Goal: Use online tool/utility: Utilize a website feature to perform a specific function

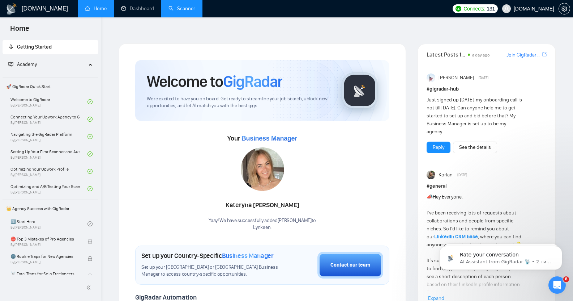
click at [184, 10] on link "Scanner" at bounding box center [182, 8] width 27 height 6
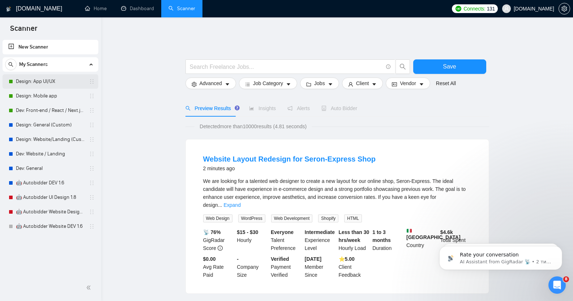
click at [42, 84] on link "Design: App UI/UX" at bounding box center [50, 81] width 69 height 14
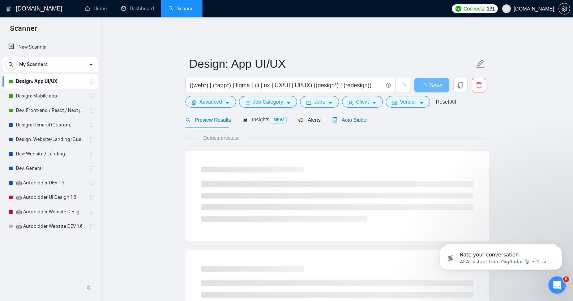
click at [352, 117] on span "Auto Bidder" at bounding box center [350, 120] width 36 height 6
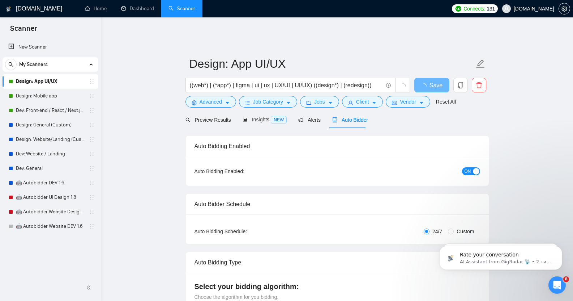
checkbox input "true"
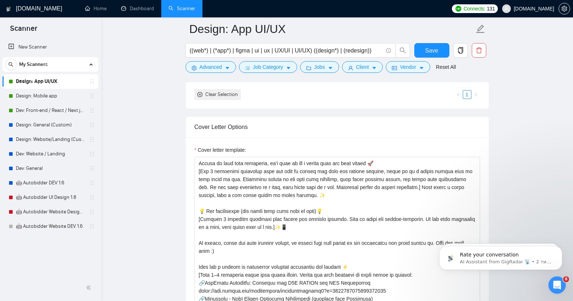
scroll to position [33, 0]
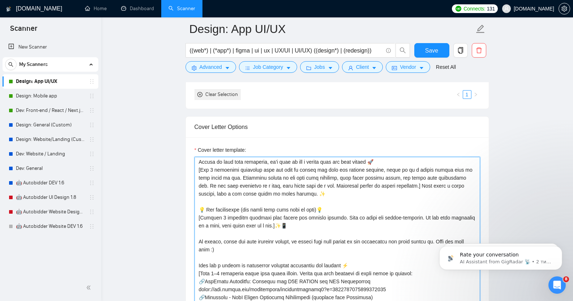
click at [328, 204] on textarea "Cover letter template:" at bounding box center [338, 238] width 286 height 163
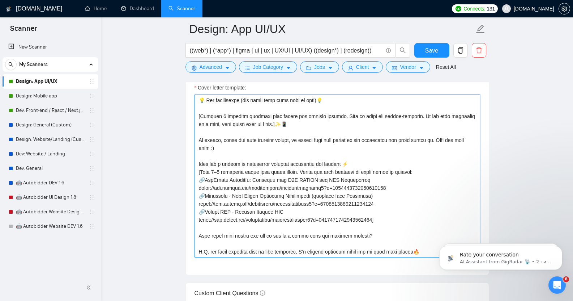
scroll to position [822, 0]
type textarea "Lor ipsum! [dolo 5-sitametc adipis eli seddo eiusmo tempor incidid, utlab et do…"
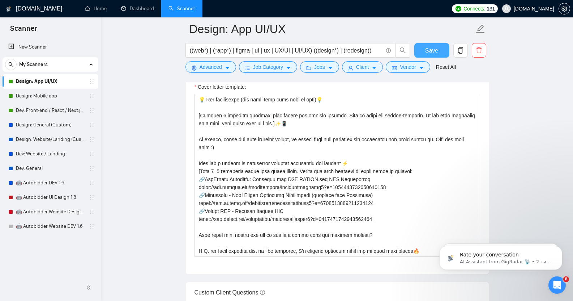
click at [430, 51] on span "Save" at bounding box center [431, 50] width 13 height 9
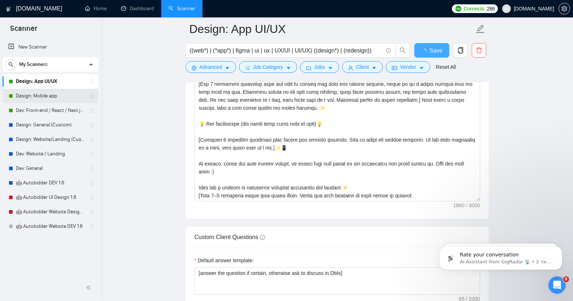
checkbox input "true"
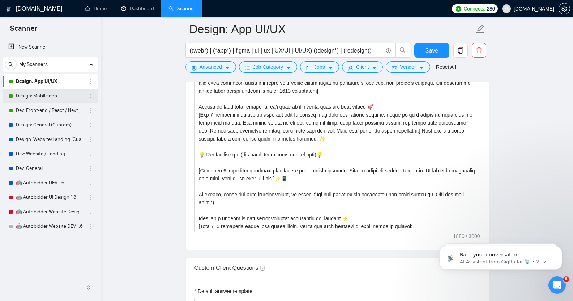
click at [49, 95] on link "Design: Mobile app" at bounding box center [50, 96] width 69 height 14
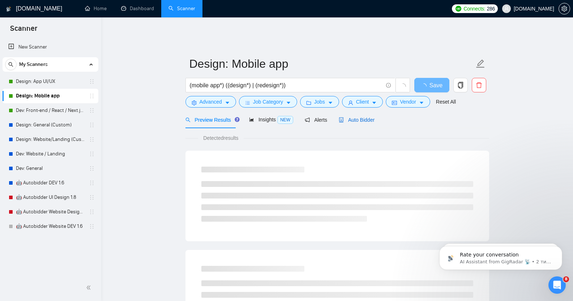
click at [360, 117] on span "Auto Bidder" at bounding box center [357, 120] width 36 height 6
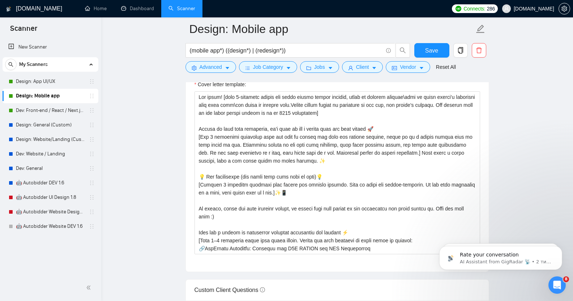
scroll to position [824, 0]
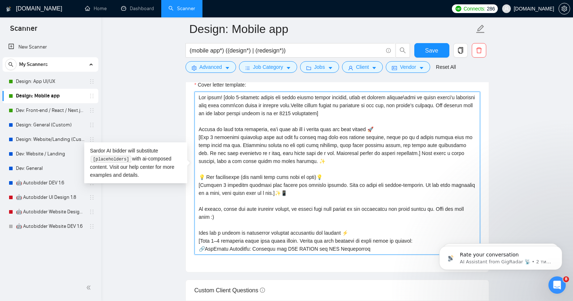
click at [331, 170] on textarea "Cover letter template:" at bounding box center [338, 173] width 286 height 163
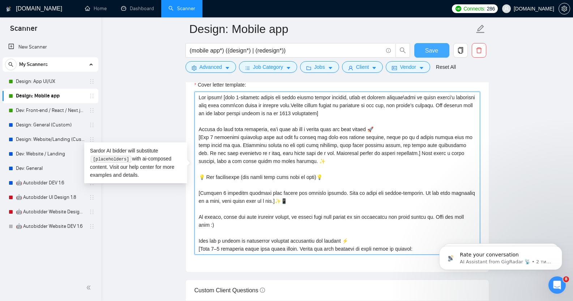
type textarea "Lor ipsum! [dolo 5-sitametc adipis eli seddo eiusmo tempor incidid, utlab et do…"
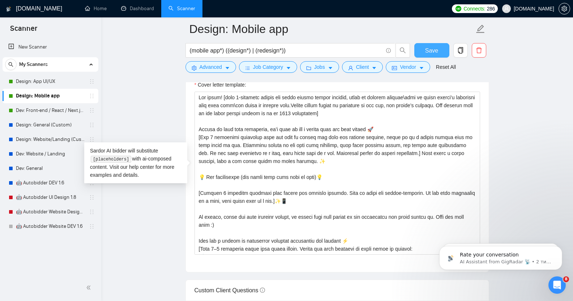
click at [438, 55] on button "Save" at bounding box center [432, 50] width 35 height 14
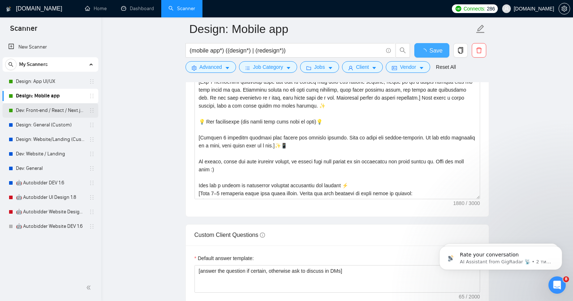
checkbox input "true"
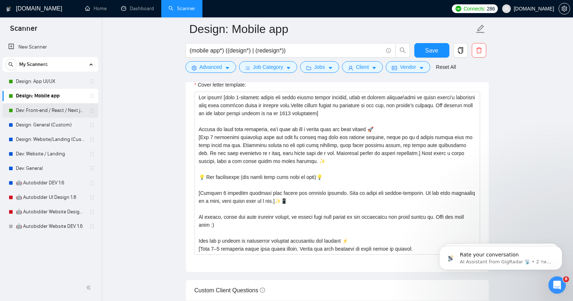
click at [51, 112] on link "Dev: Front-end / React / Next.js / WebGL / GSAP" at bounding box center [50, 110] width 69 height 14
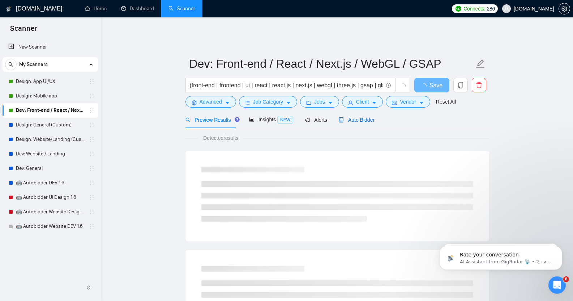
click at [358, 117] on span "Auto Bidder" at bounding box center [357, 120] width 36 height 6
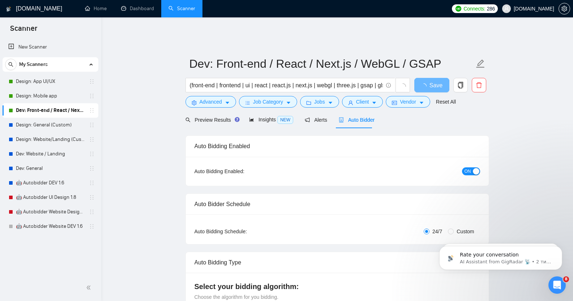
checkbox input "true"
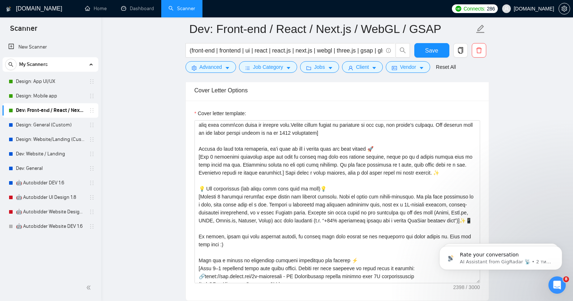
scroll to position [9, 0]
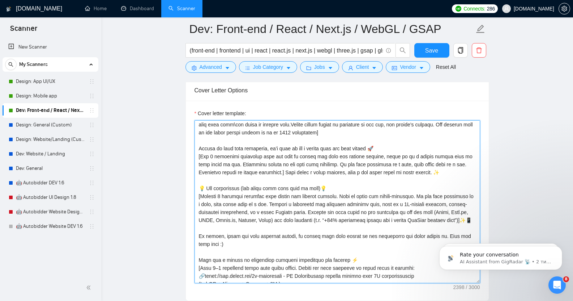
click at [334, 184] on textarea "Cover letter template:" at bounding box center [338, 201] width 286 height 163
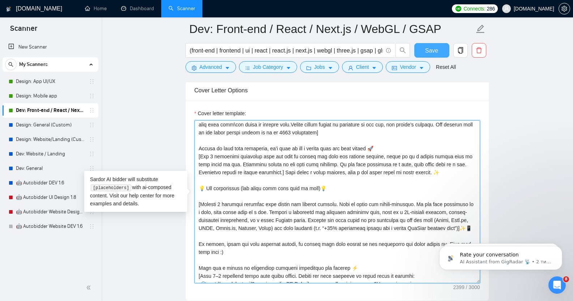
type textarea "Lor ipsum! [dolo 4-sitametc adipis eli seddo eiusmo tempor incidid, utlab et do…"
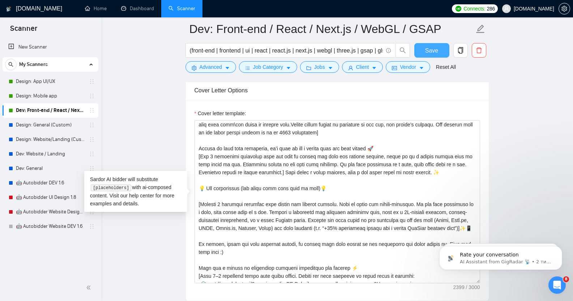
click at [429, 54] on span "Save" at bounding box center [431, 50] width 13 height 9
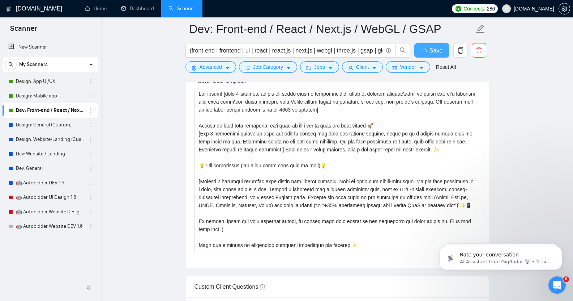
checkbox input "true"
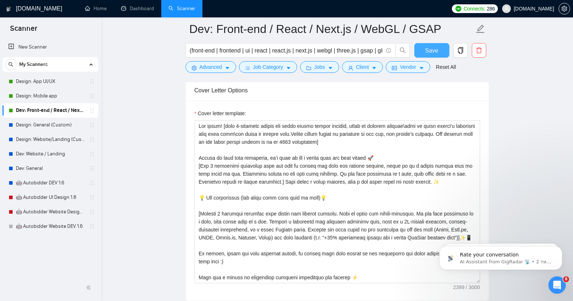
click at [428, 51] on span "Save" at bounding box center [431, 50] width 13 height 9
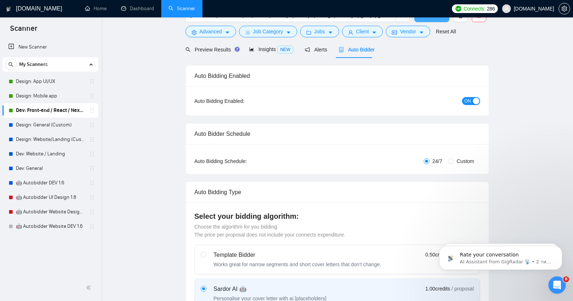
scroll to position [0, 0]
